Goal: Feedback & Contribution: Leave review/rating

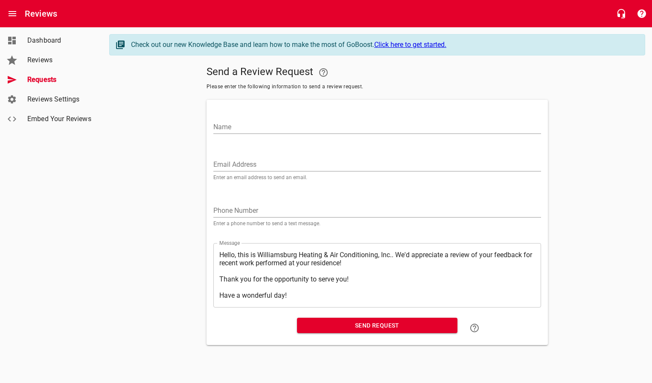
click at [225, 163] on input "Email Address" at bounding box center [376, 165] width 327 height 14
paste input "[EMAIL_ADDRESS][PERSON_NAME][DOMAIN_NAME]"
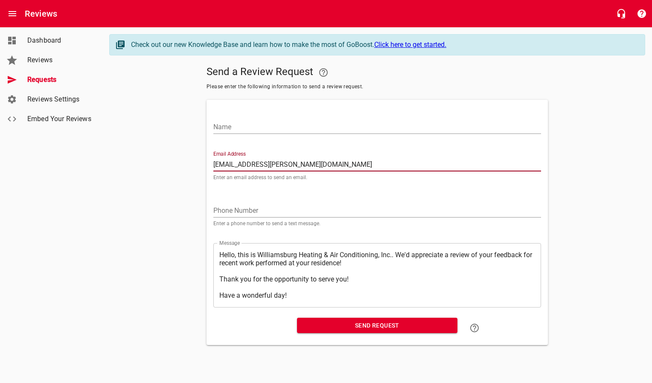
type input "[EMAIL_ADDRESS][PERSON_NAME][DOMAIN_NAME]"
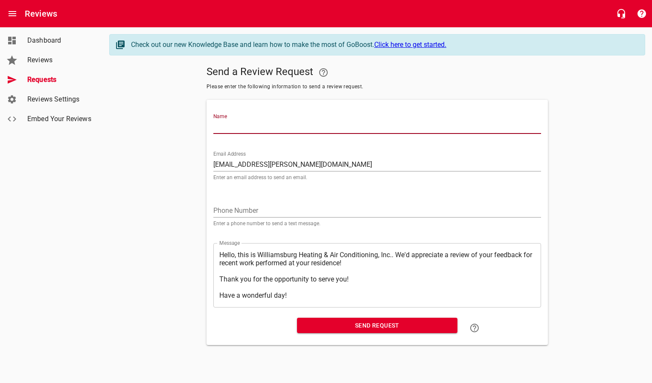
click at [243, 129] on input "Name" at bounding box center [376, 127] width 327 height 14
type input "[PERSON_NAME] & [PERSON_NAME]"
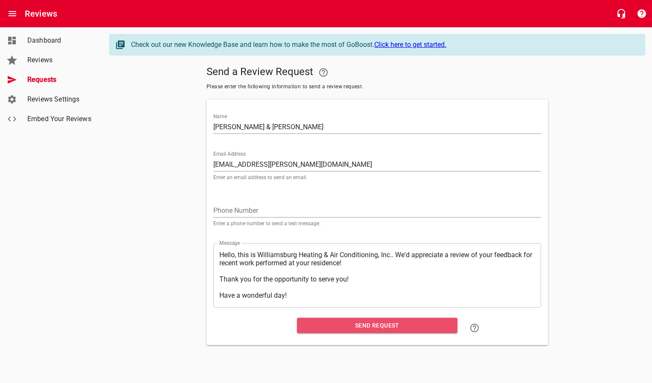
click at [360, 327] on span "Send Request" at bounding box center [377, 325] width 147 height 11
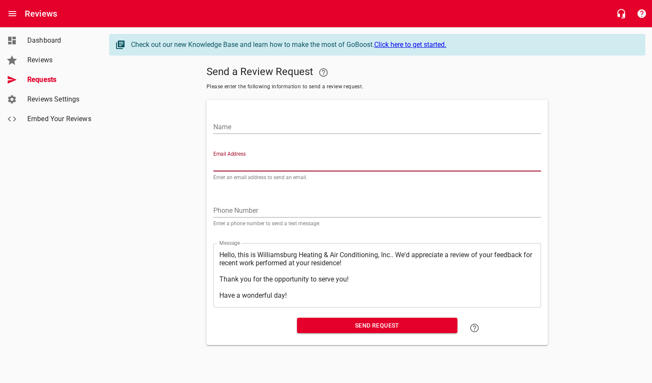
click at [256, 169] on input "Email Address" at bounding box center [376, 165] width 327 height 14
paste input "[EMAIL_ADDRESS][PERSON_NAME][DOMAIN_NAME]"
type input "[EMAIL_ADDRESS][PERSON_NAME][DOMAIN_NAME]"
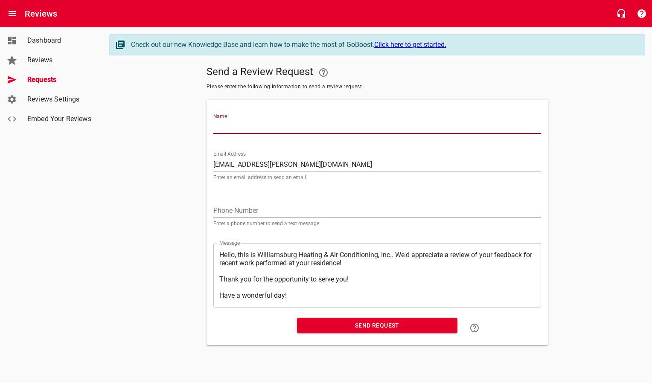
click at [267, 129] on input "Name" at bounding box center [376, 127] width 327 height 14
type input "[PERSON_NAME] & [PERSON_NAME]"
click at [313, 330] on span "Send Request" at bounding box center [377, 325] width 147 height 11
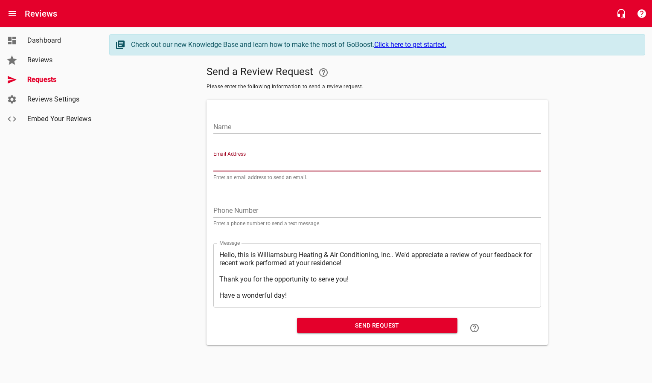
click at [243, 161] on input "Email Address" at bounding box center [376, 165] width 327 height 14
paste input "[PERSON_NAME][EMAIL_ADDRESS][DOMAIN_NAME]"
type input "[PERSON_NAME][EMAIL_ADDRESS][DOMAIN_NAME]"
click at [245, 126] on input "Name" at bounding box center [376, 127] width 327 height 14
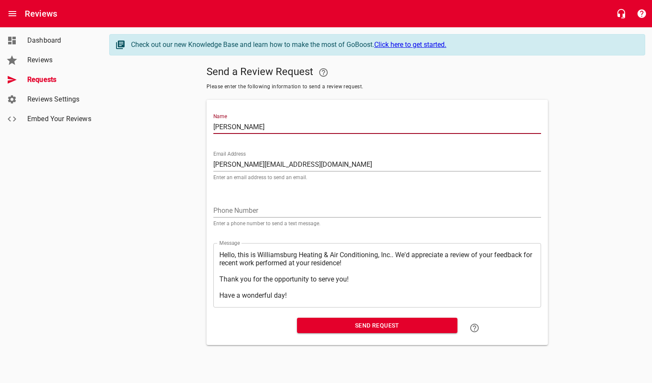
type input "[PERSON_NAME]"
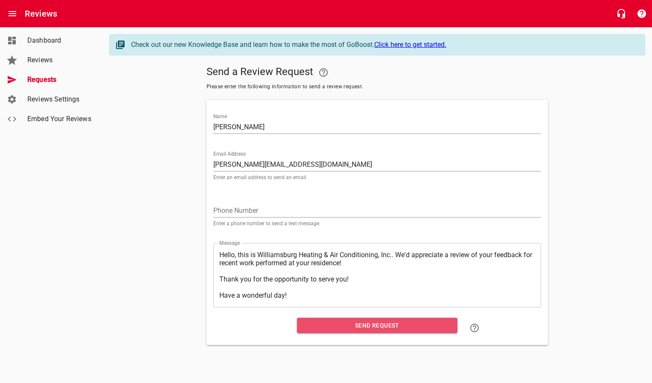
click at [345, 329] on span "Send Request" at bounding box center [377, 325] width 147 height 11
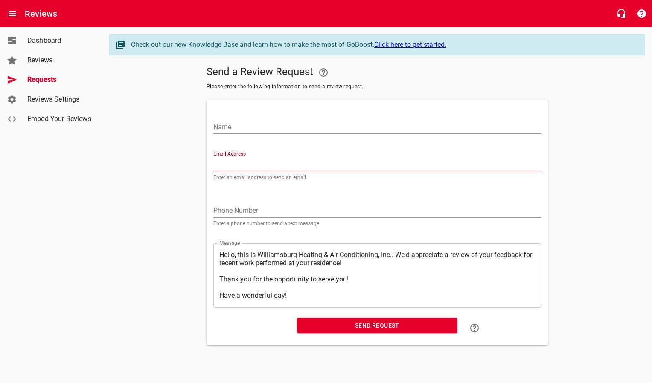
click at [235, 164] on input "Email Address" at bounding box center [376, 165] width 327 height 14
paste input "[EMAIL_ADDRESS][DOMAIN_NAME]"
type input "[EMAIL_ADDRESS][DOMAIN_NAME]"
click at [236, 128] on input "Name" at bounding box center [376, 127] width 327 height 14
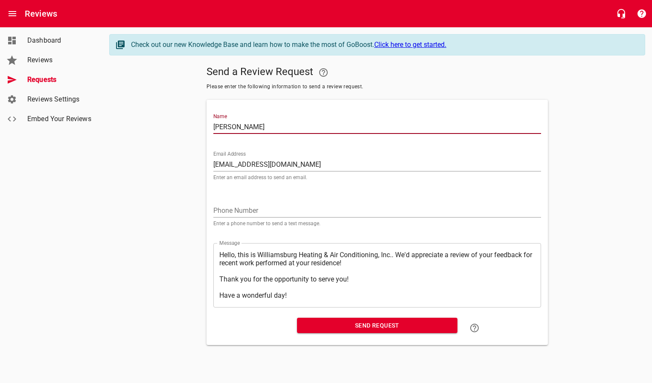
type input "[PERSON_NAME]"
click at [327, 323] on span "Send Request" at bounding box center [377, 325] width 147 height 11
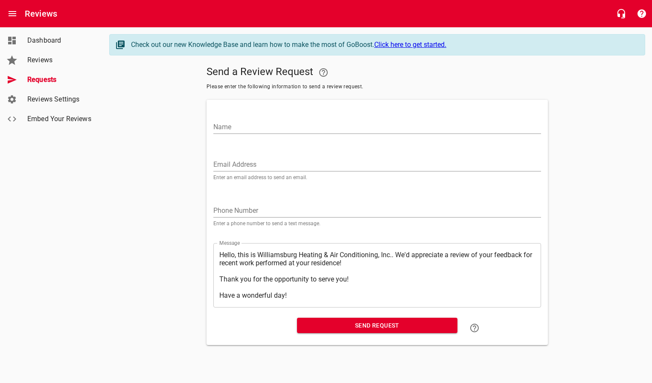
click at [226, 161] on input "Email Address" at bounding box center [376, 165] width 327 height 14
paste input "[EMAIL_ADDRESS][DOMAIN_NAME]"
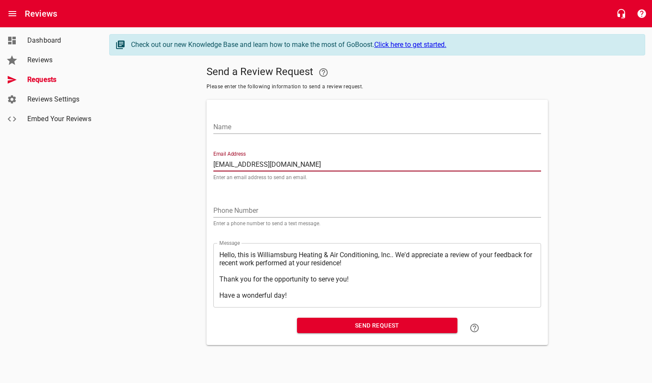
type input "[EMAIL_ADDRESS][DOMAIN_NAME]"
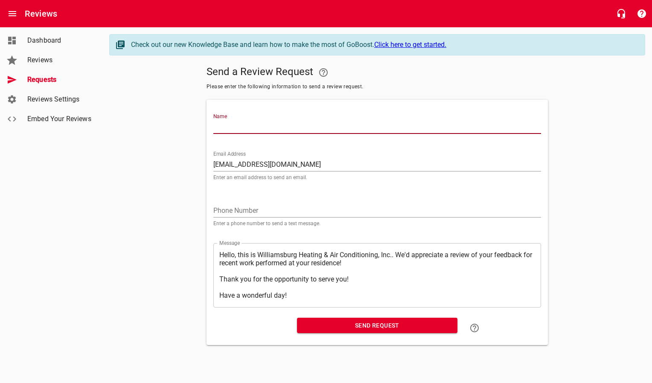
click at [232, 128] on input "Name" at bounding box center [376, 127] width 327 height 14
type input "[PERSON_NAME]"
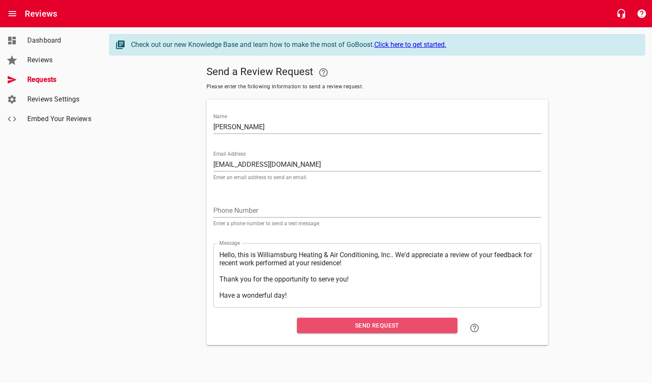
click at [311, 328] on span "Send Request" at bounding box center [377, 325] width 147 height 11
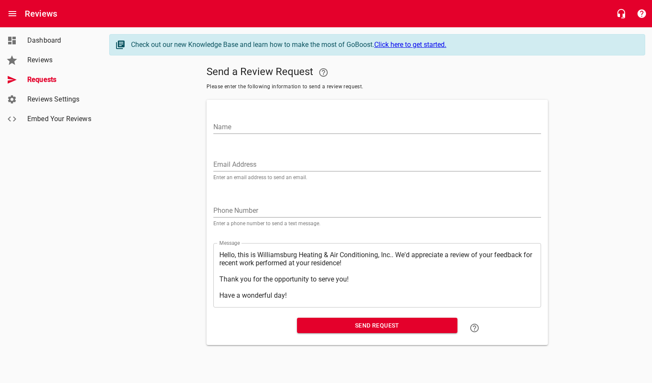
click at [245, 160] on input "Email Address" at bounding box center [376, 165] width 327 height 14
paste input "[EMAIL_ADDRESS][DOMAIN_NAME]"
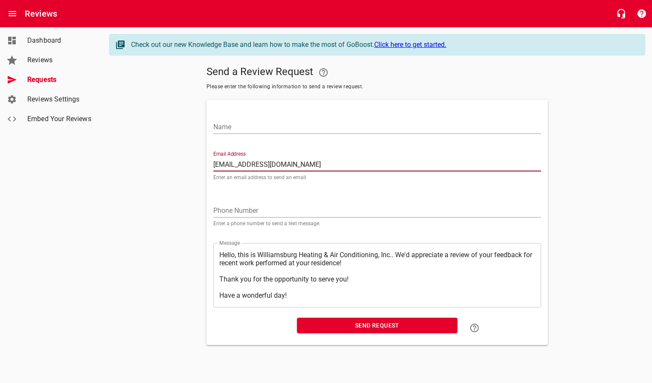
type input "[EMAIL_ADDRESS][DOMAIN_NAME]"
click at [253, 130] on input "Name" at bounding box center [376, 127] width 327 height 14
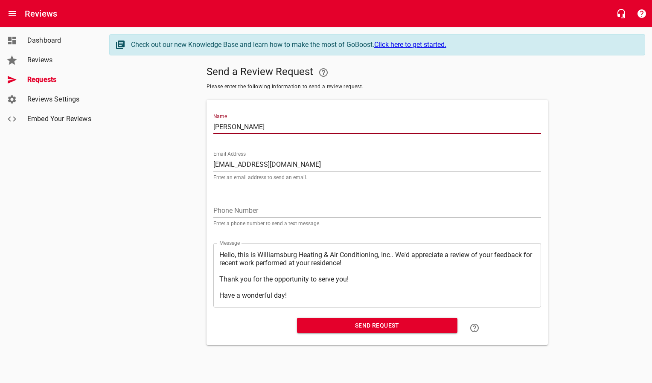
type input "[PERSON_NAME]"
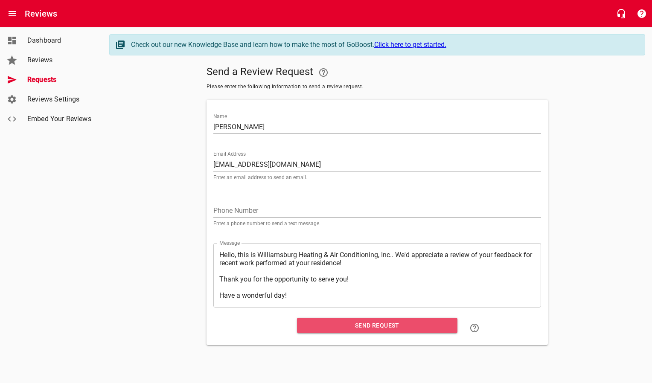
click at [338, 326] on span "Send Request" at bounding box center [377, 325] width 147 height 11
